Goal: Navigation & Orientation: Find specific page/section

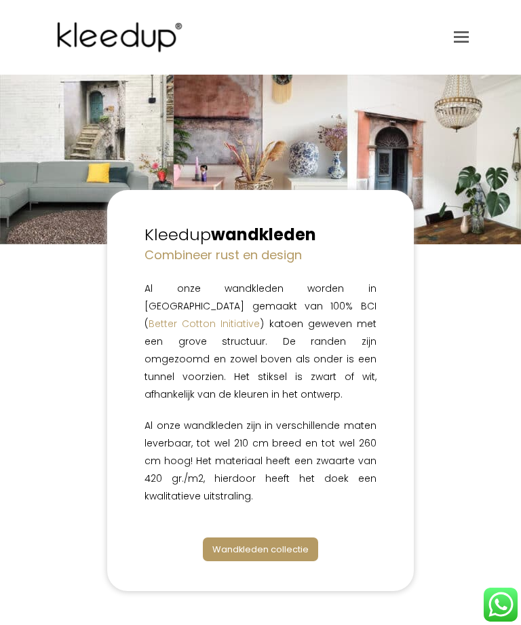
click at [303, 543] on span "Wandkleden collectie" at bounding box center [260, 549] width 96 height 13
click at [468, 43] on link "Toggle mobile menu" at bounding box center [461, 37] width 15 height 20
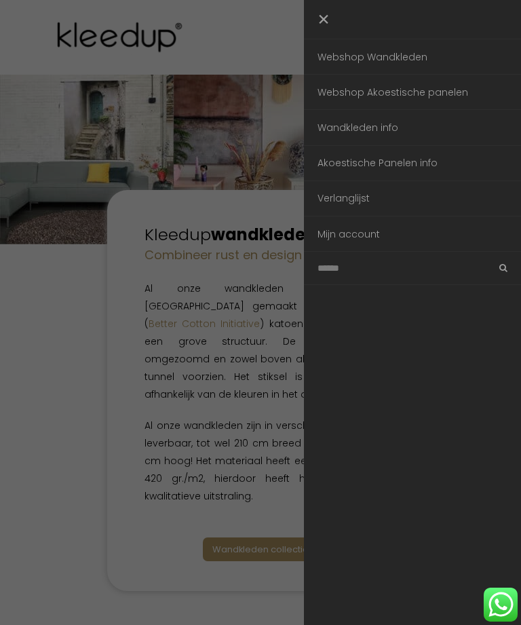
click at [425, 64] on link "Webshop Wandkleden" at bounding box center [412, 56] width 217 height 35
click at [460, 103] on link "Webshop Akoestische panelen" at bounding box center [412, 92] width 217 height 35
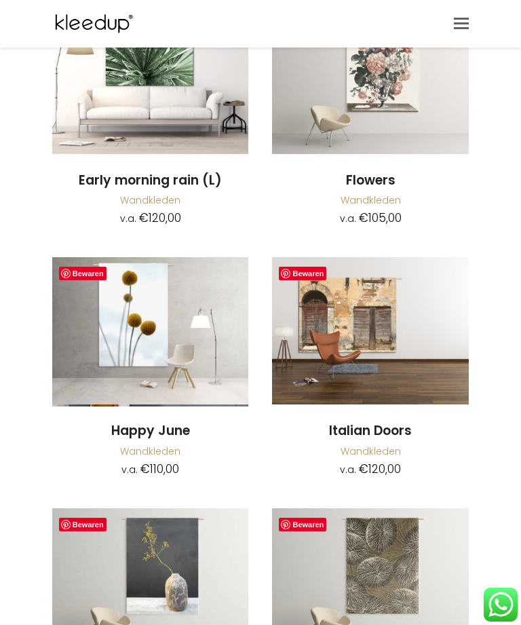
scroll to position [9636, 0]
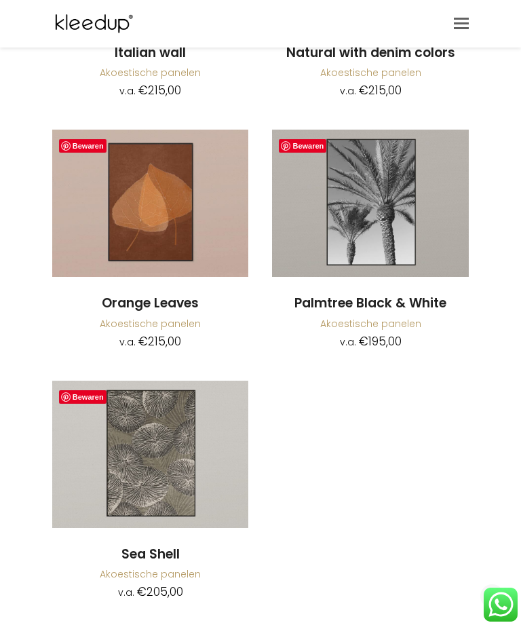
scroll to position [5694, 0]
